Goal: Task Accomplishment & Management: Use online tool/utility

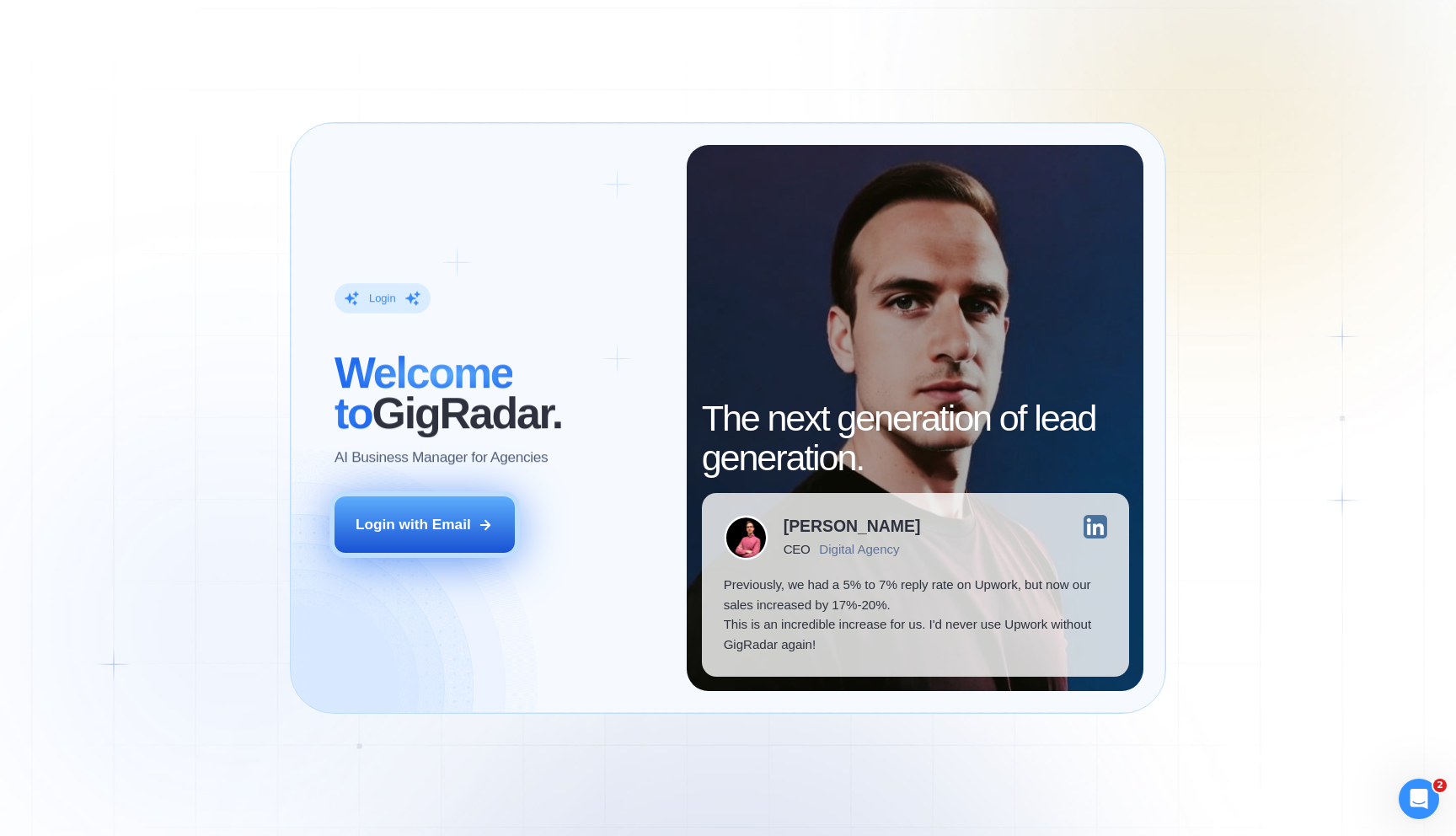
click at [384, 504] on button "Login with Email" at bounding box center [424, 524] width 181 height 56
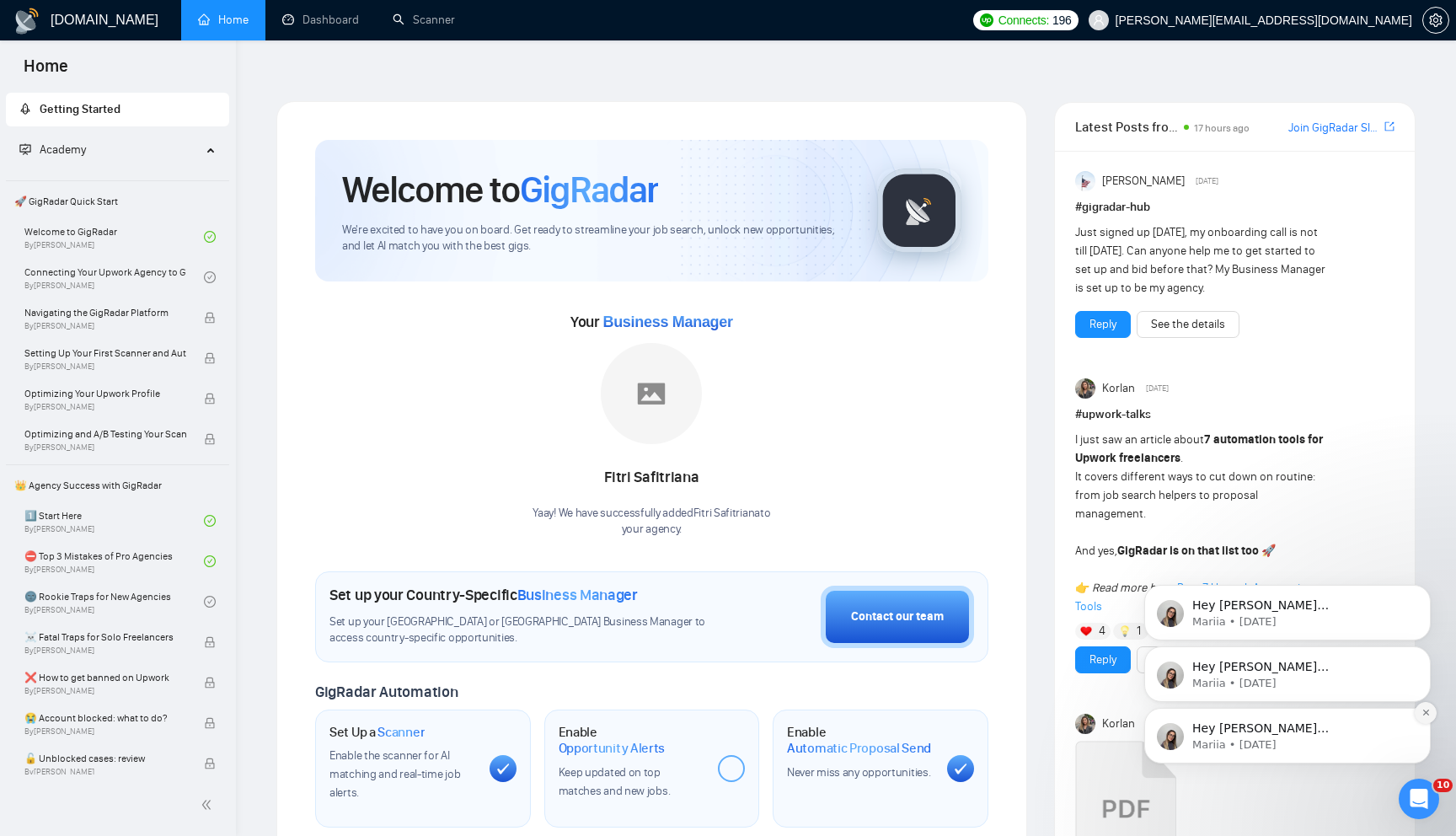
click at [1423, 715] on icon "Dismiss notification" at bounding box center [1425, 713] width 6 height 6
click at [1423, 715] on icon "Dismiss notification" at bounding box center [1425, 712] width 5 height 5
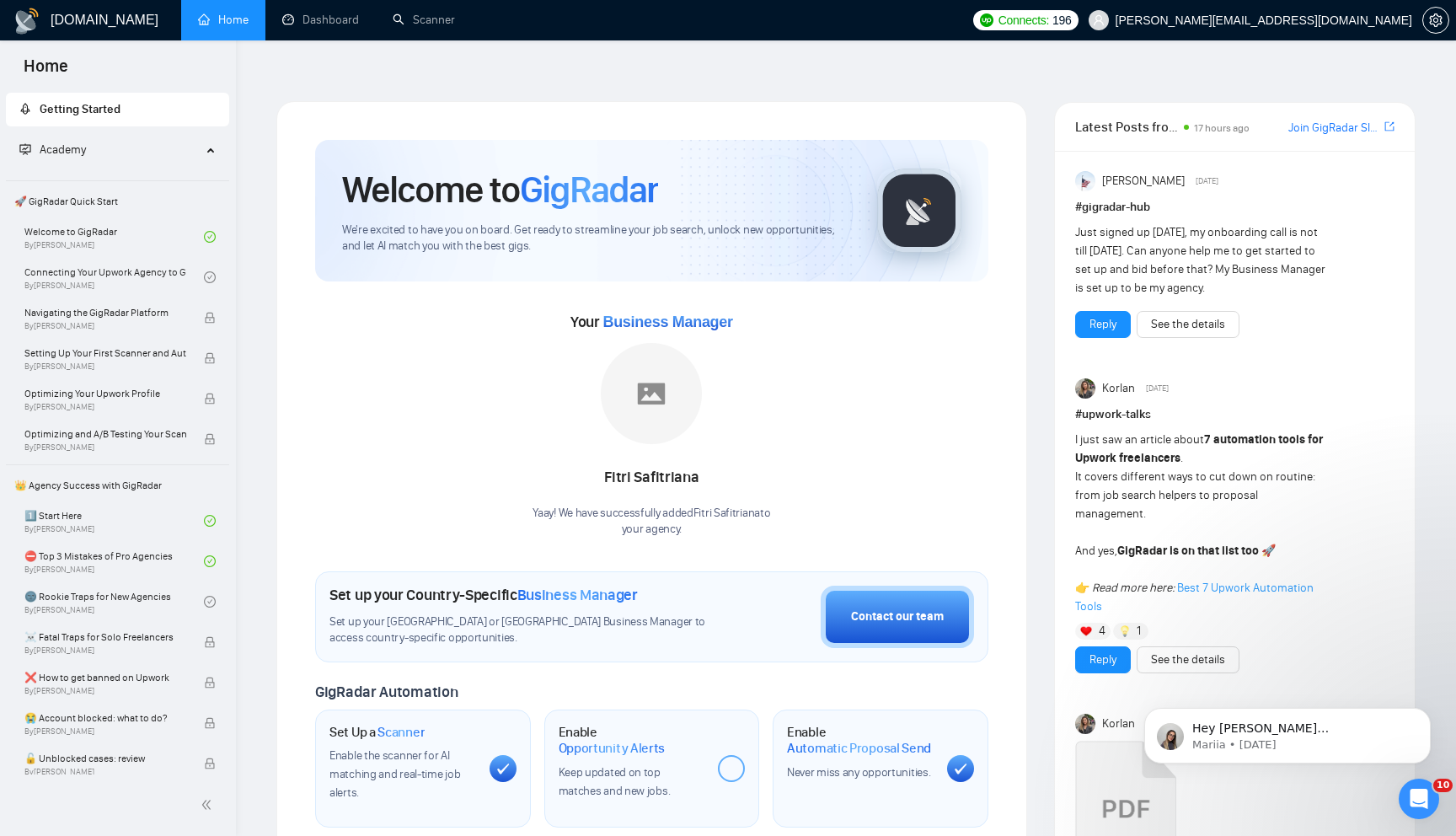
click at [1423, 715] on icon "Dismiss notification" at bounding box center [1426, 714] width 8 height 8
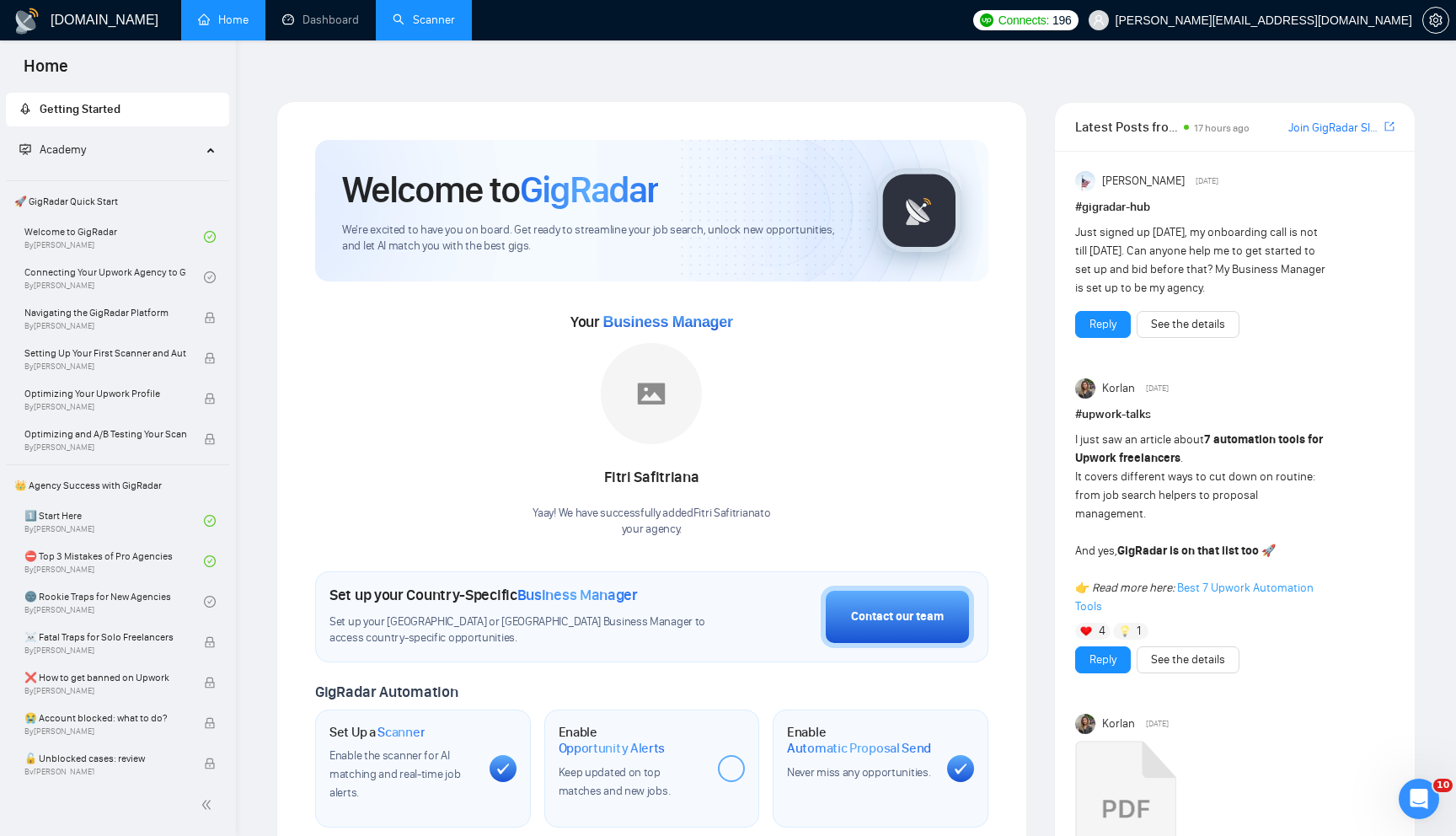
click at [424, 27] on link "Scanner" at bounding box center [423, 20] width 62 height 15
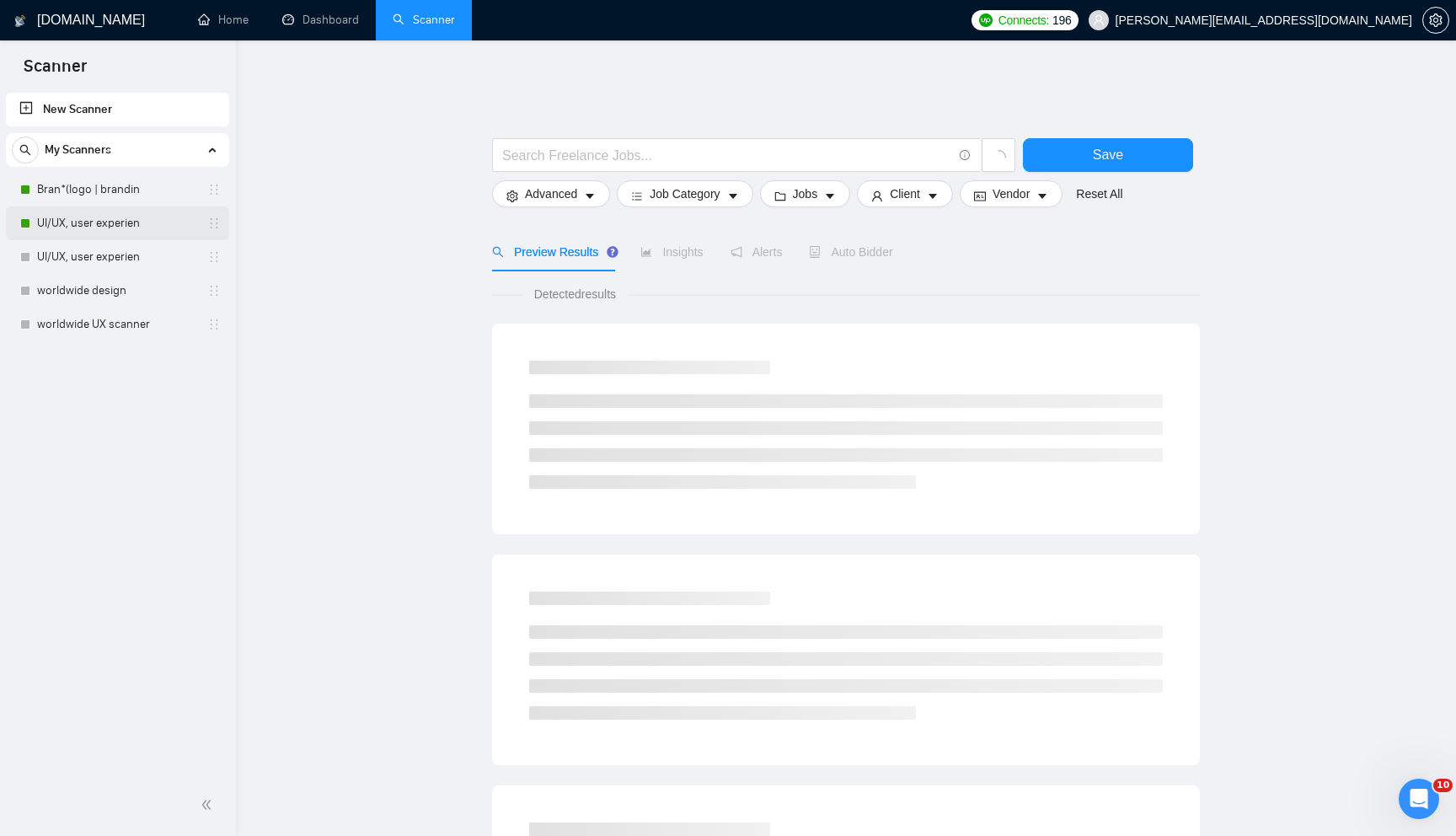
click at [154, 227] on link "UI/UX, user experien" at bounding box center [117, 223] width 160 height 34
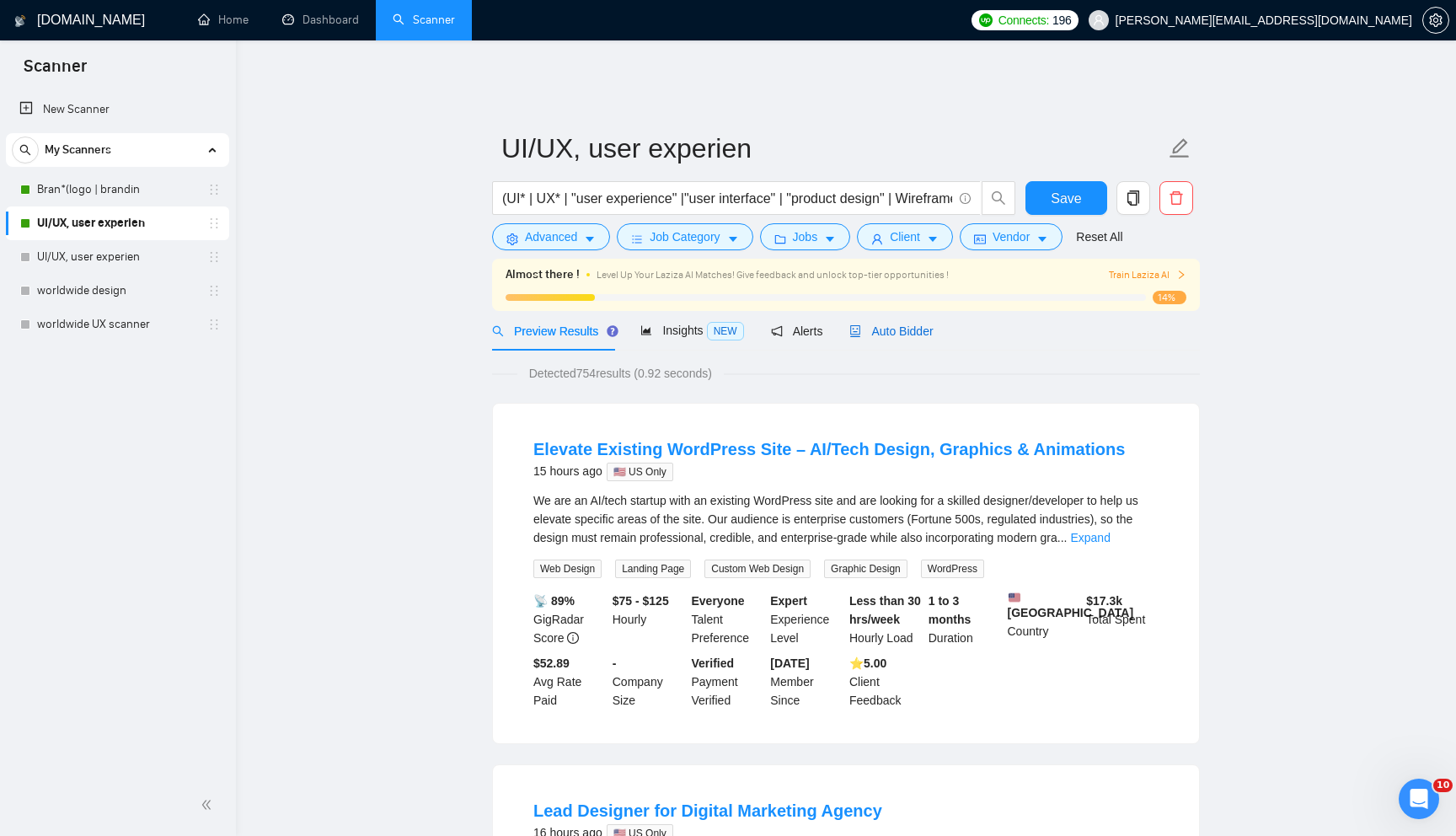
click at [911, 325] on span "Auto Bidder" at bounding box center [890, 332] width 83 height 14
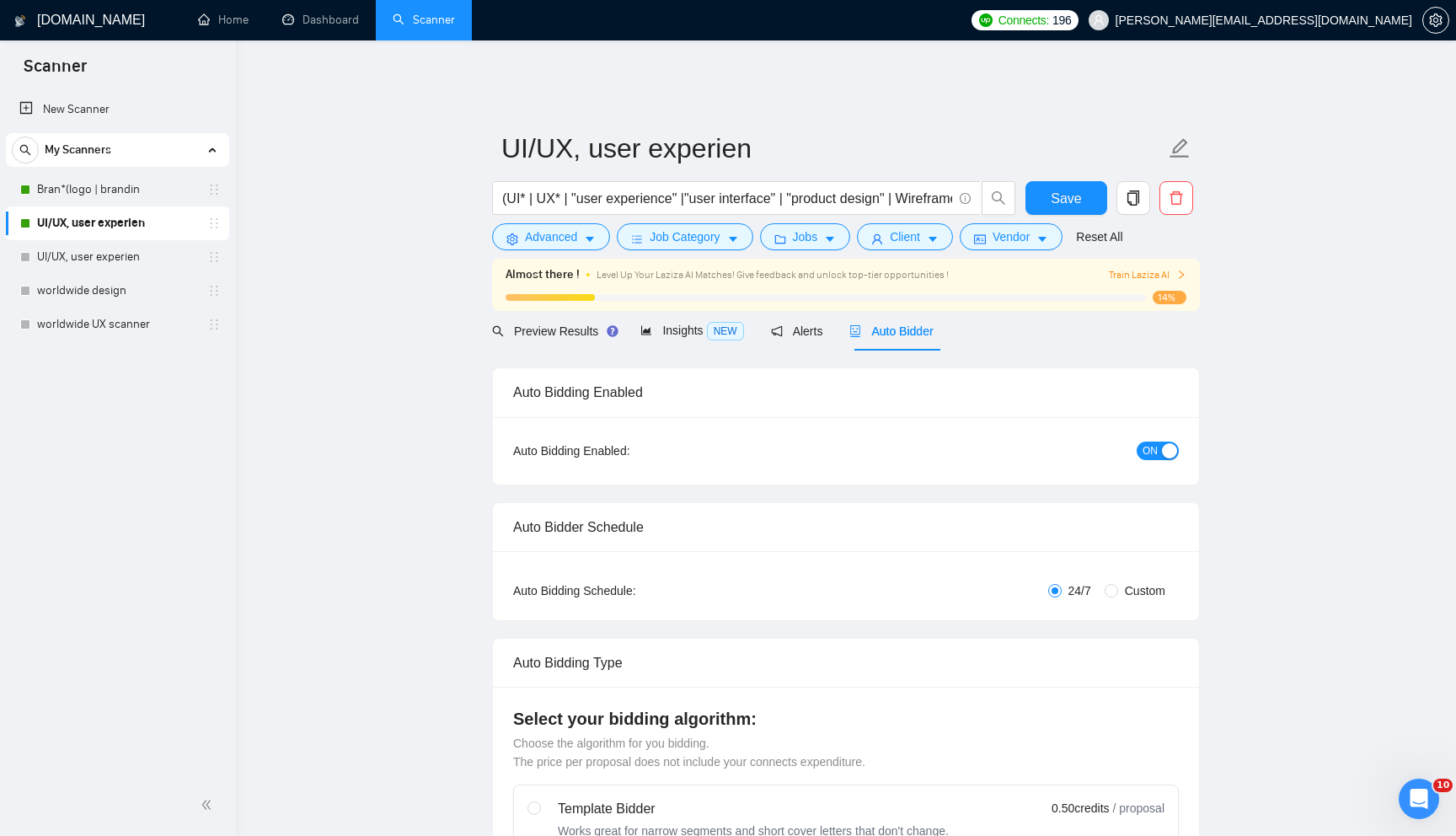
checkbox input "true"
click at [1165, 443] on div "button" at bounding box center [1169, 450] width 15 height 15
click at [161, 192] on link "Bran*(logo | brandin" at bounding box center [117, 190] width 160 height 34
click at [1045, 201] on button "Save" at bounding box center [1066, 197] width 82 height 34
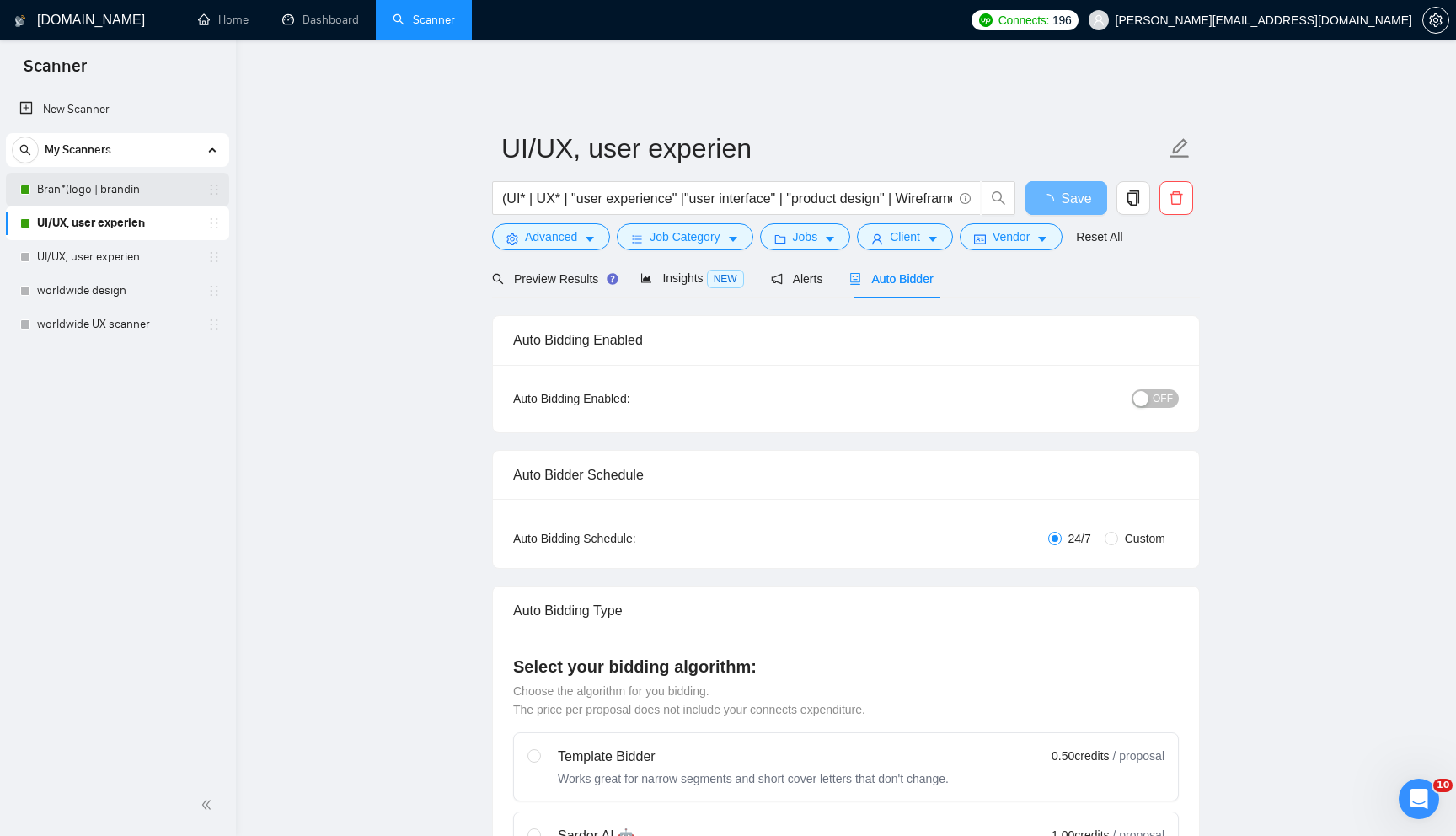
click at [145, 188] on link "Bran*(logo | brandin" at bounding box center [117, 190] width 160 height 34
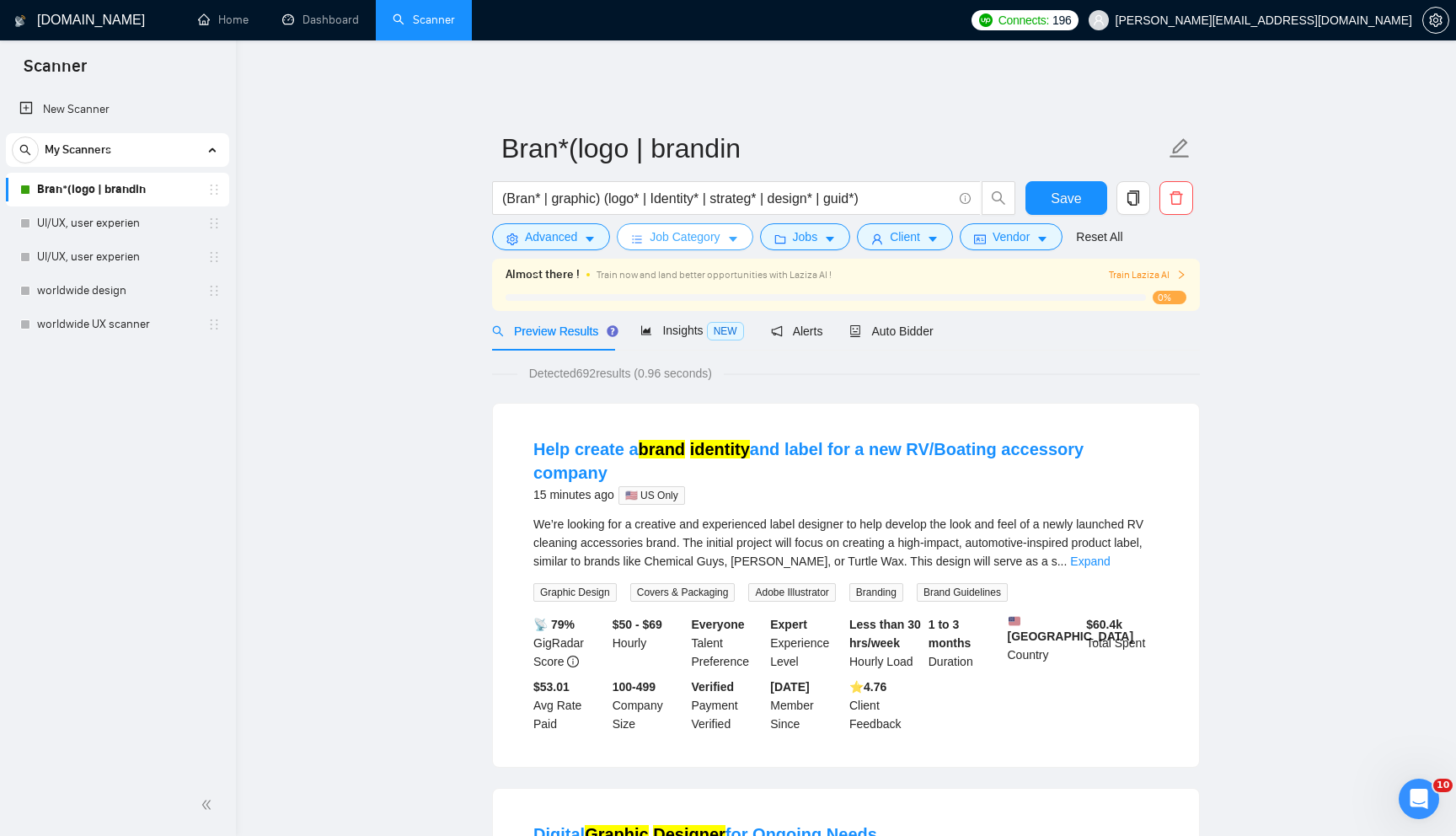
click at [733, 233] on button "Job Category" at bounding box center [684, 236] width 135 height 27
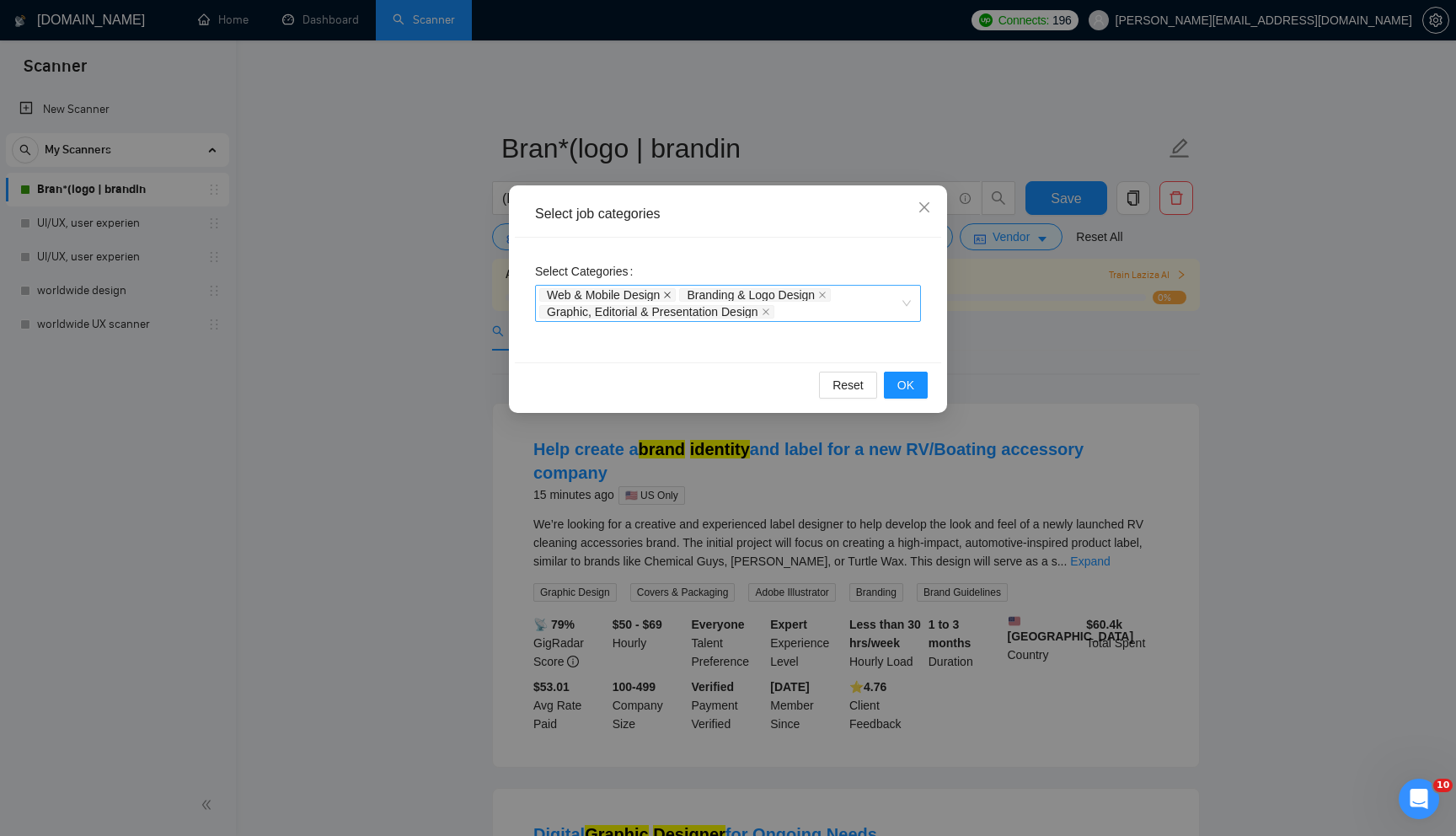
click at [670, 291] on icon "close" at bounding box center [667, 294] width 9 height 9
click at [825, 311] on div "Branding & Logo Design Graphic, Editorial & Presentation Design" at bounding box center [719, 303] width 360 height 34
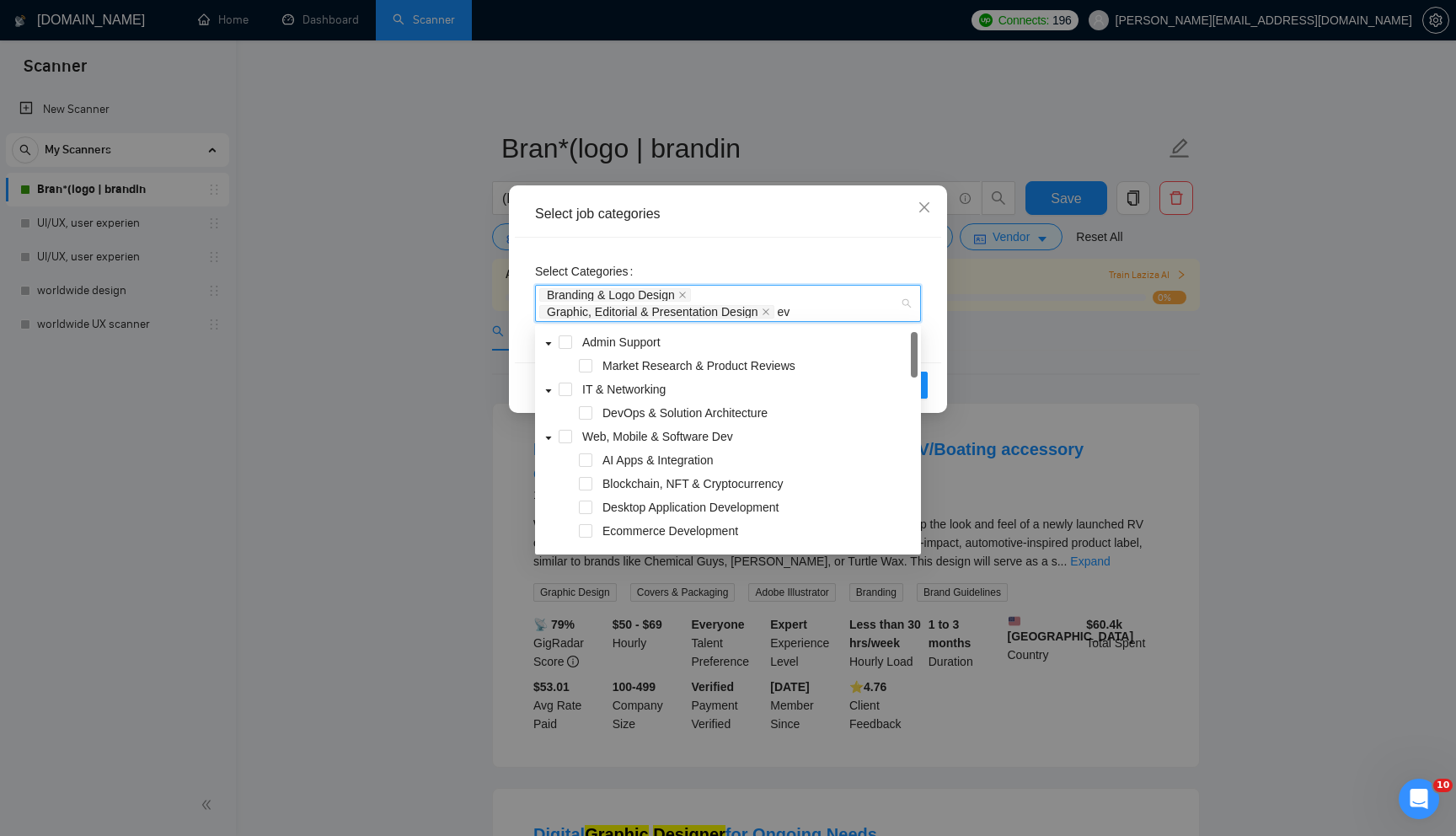
type input "e"
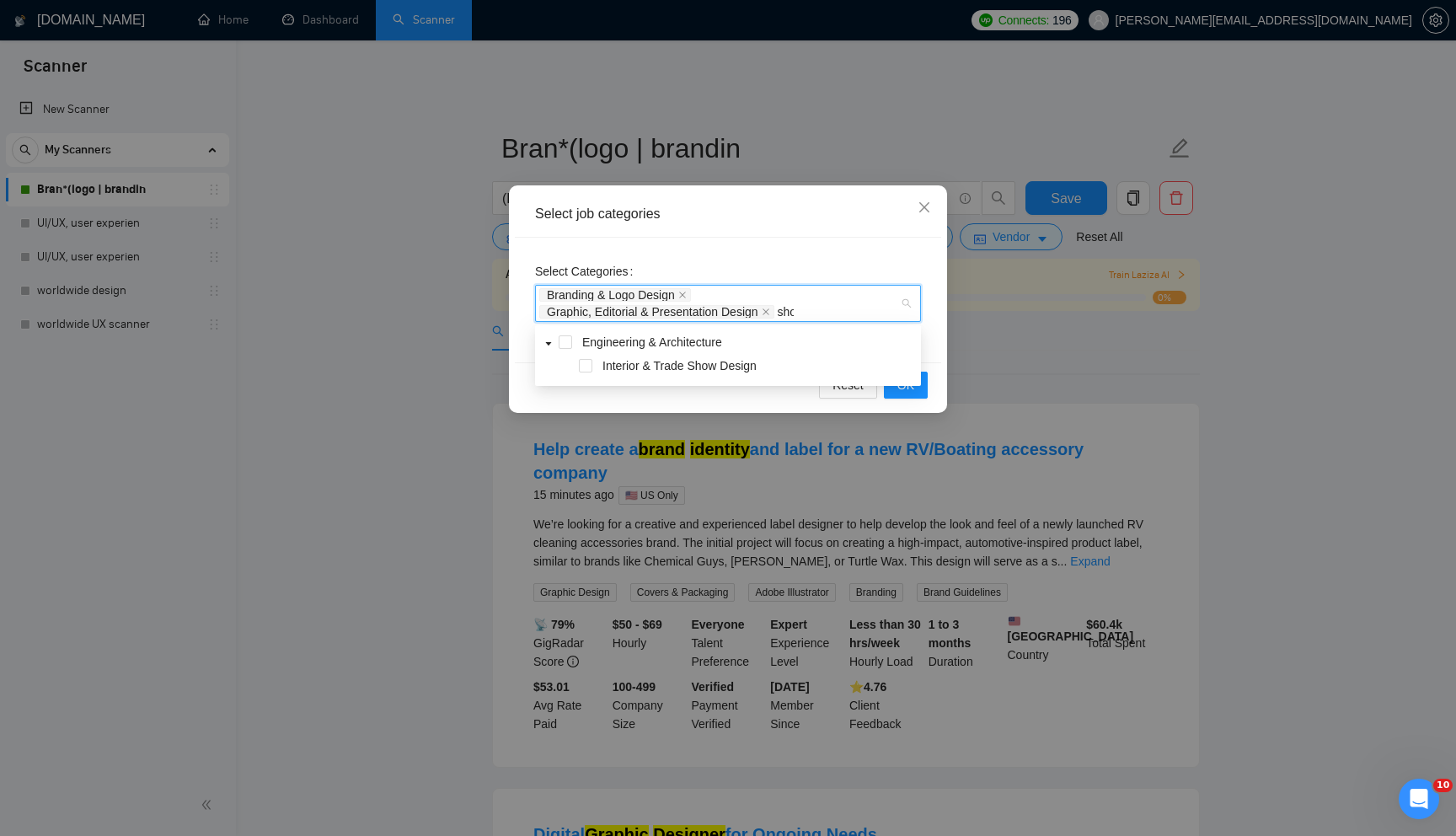
type input "show"
click at [583, 367] on span at bounding box center [585, 366] width 14 height 14
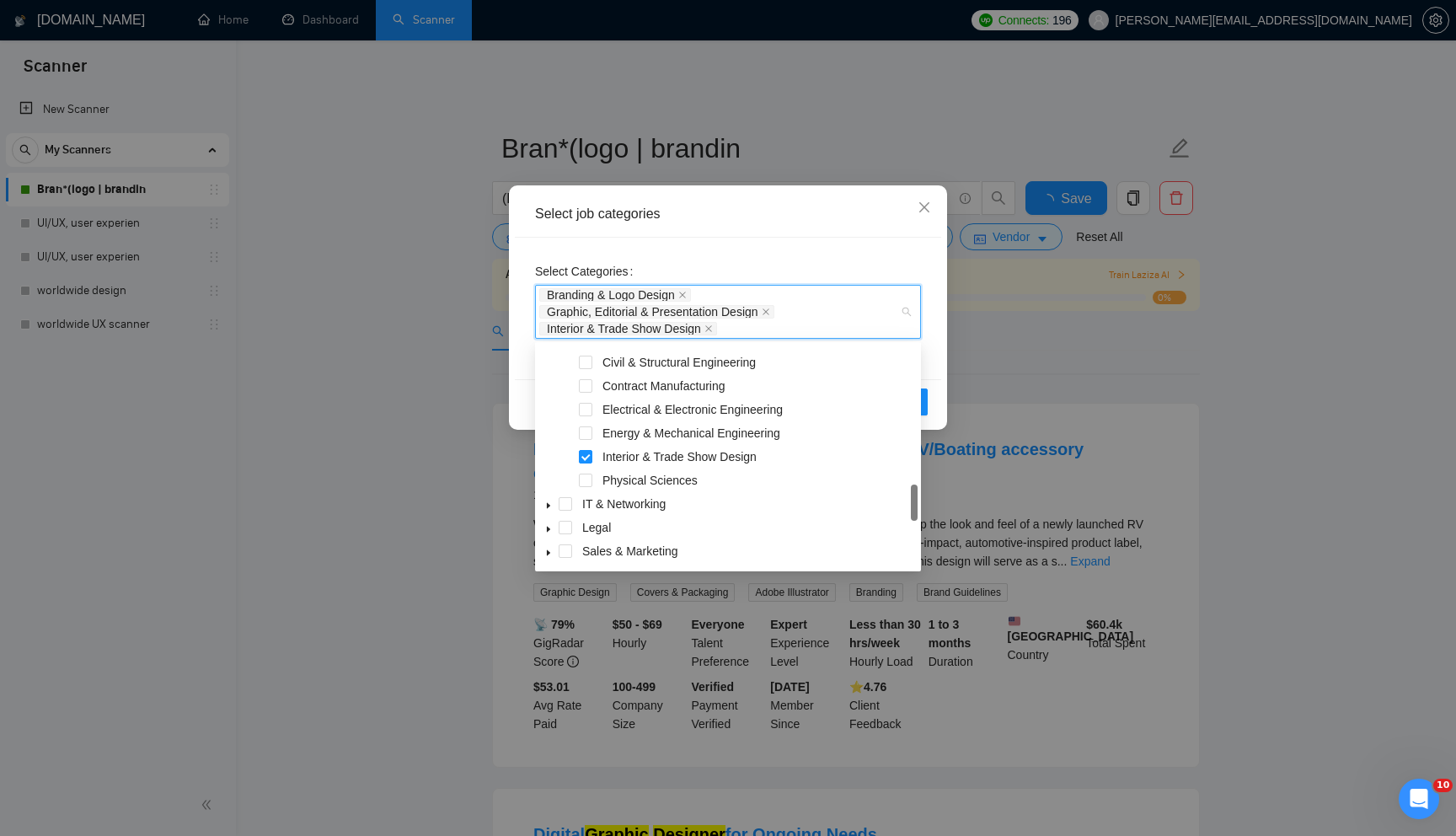
scroll to position [210, 0]
click at [859, 238] on div "Select Categories Branding & Logo Design, Graphic, Editorial & Presentation Des…" at bounding box center [728, 308] width 426 height 141
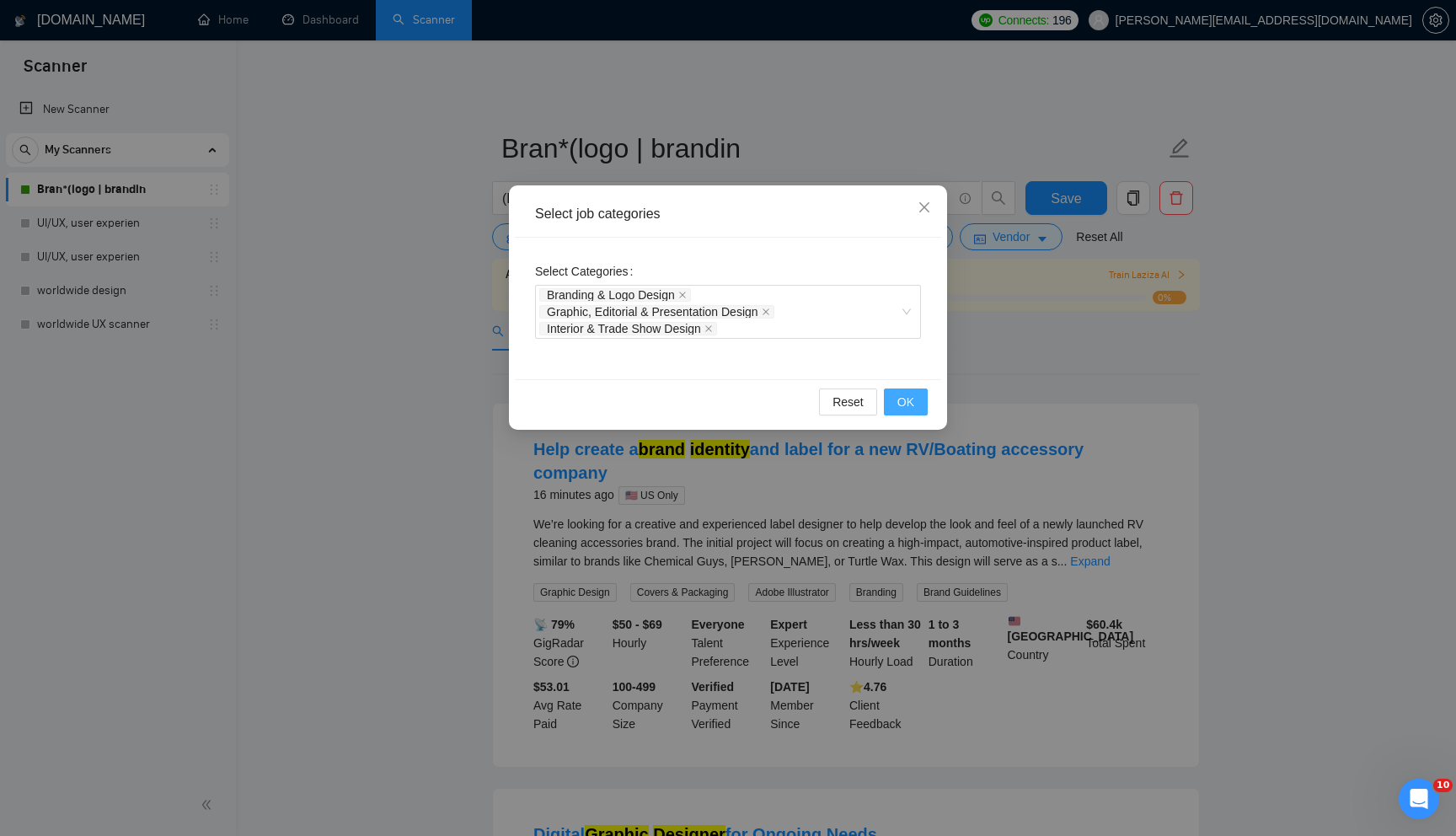
click at [894, 396] on button "OK" at bounding box center [905, 401] width 43 height 27
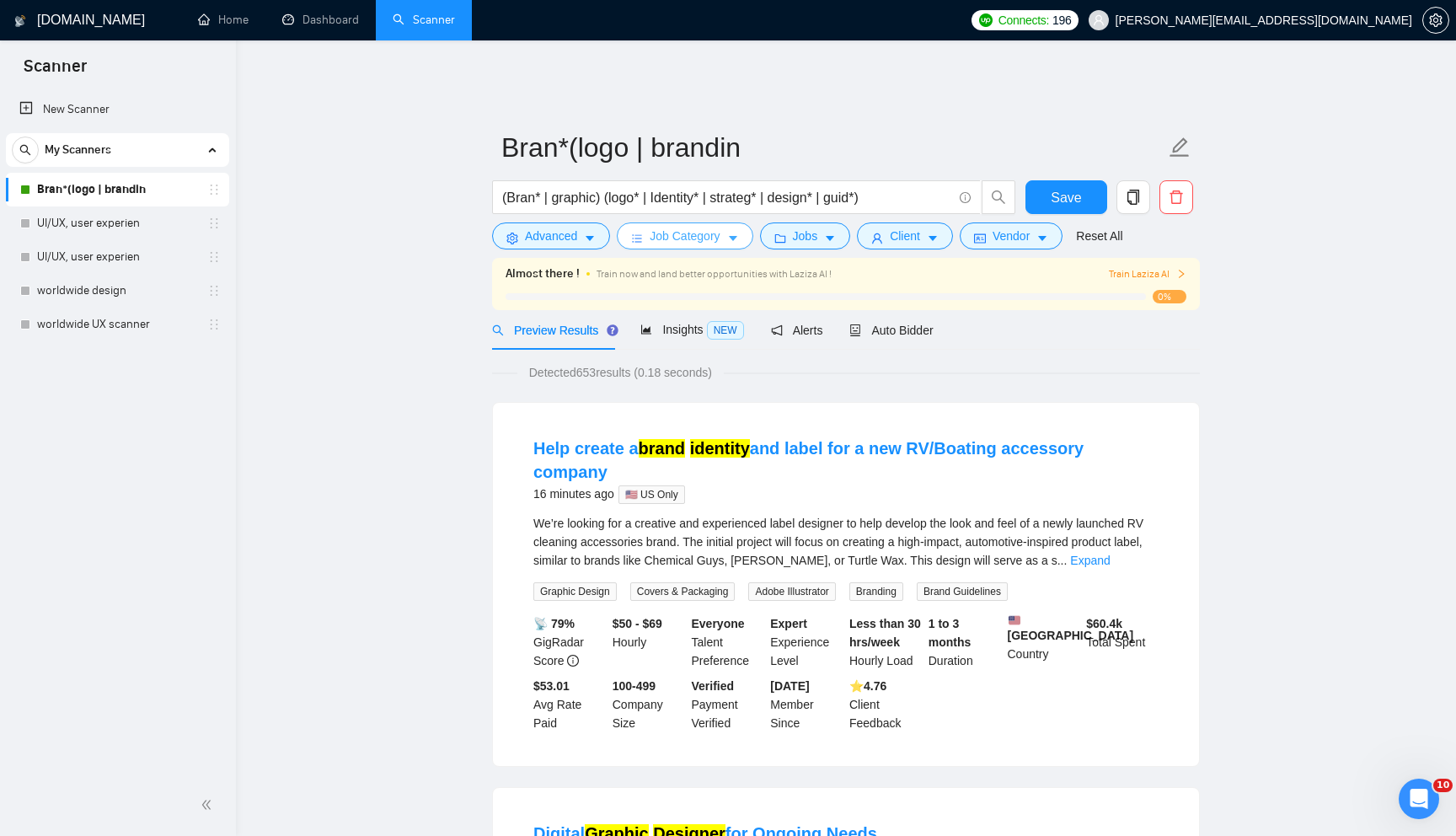
scroll to position [0, 0]
click at [1064, 188] on span "Save" at bounding box center [1065, 197] width 31 height 21
